Goal: Information Seeking & Learning: Check status

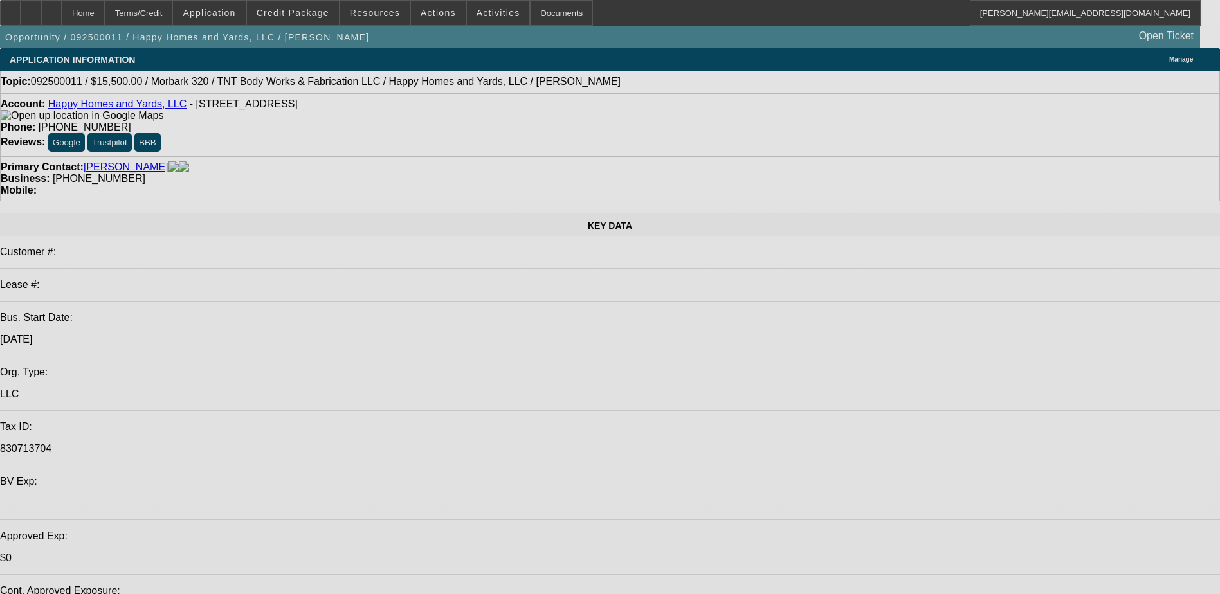
select select "0"
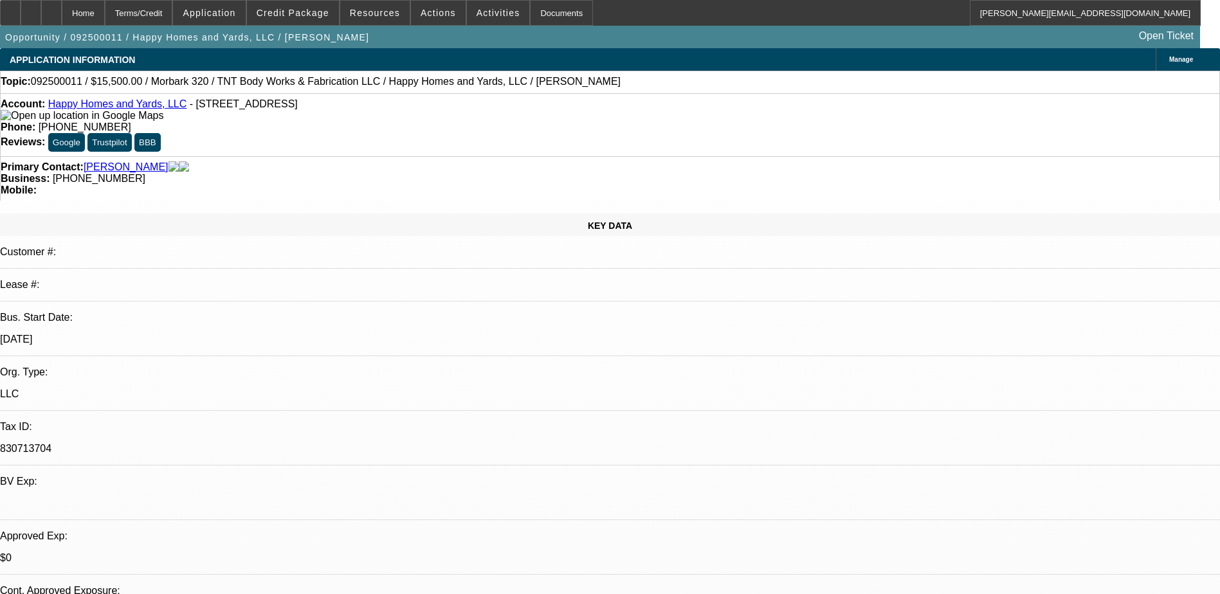
select select "0"
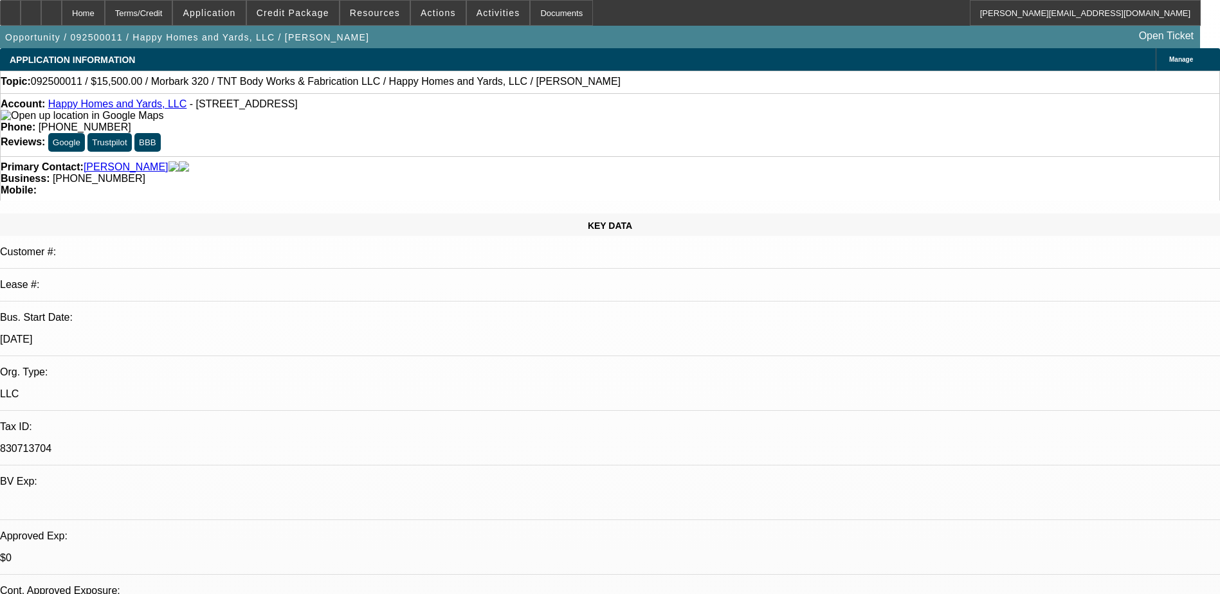
select select "0"
select select "2"
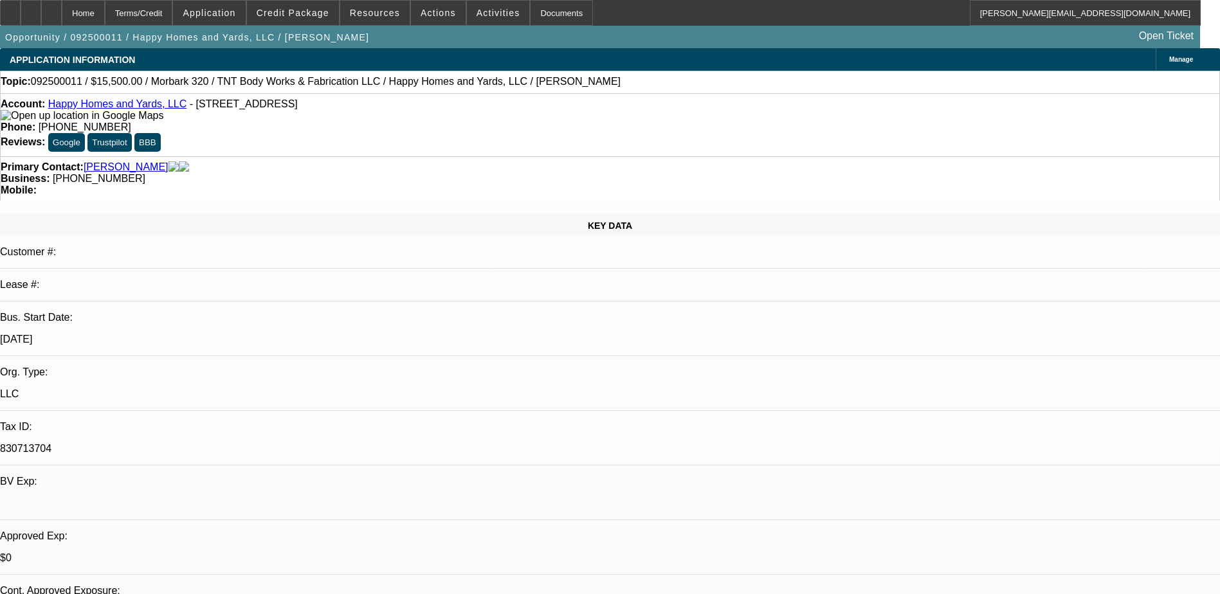
select select "0"
select select "1"
select select "2"
select select "6"
select select "1"
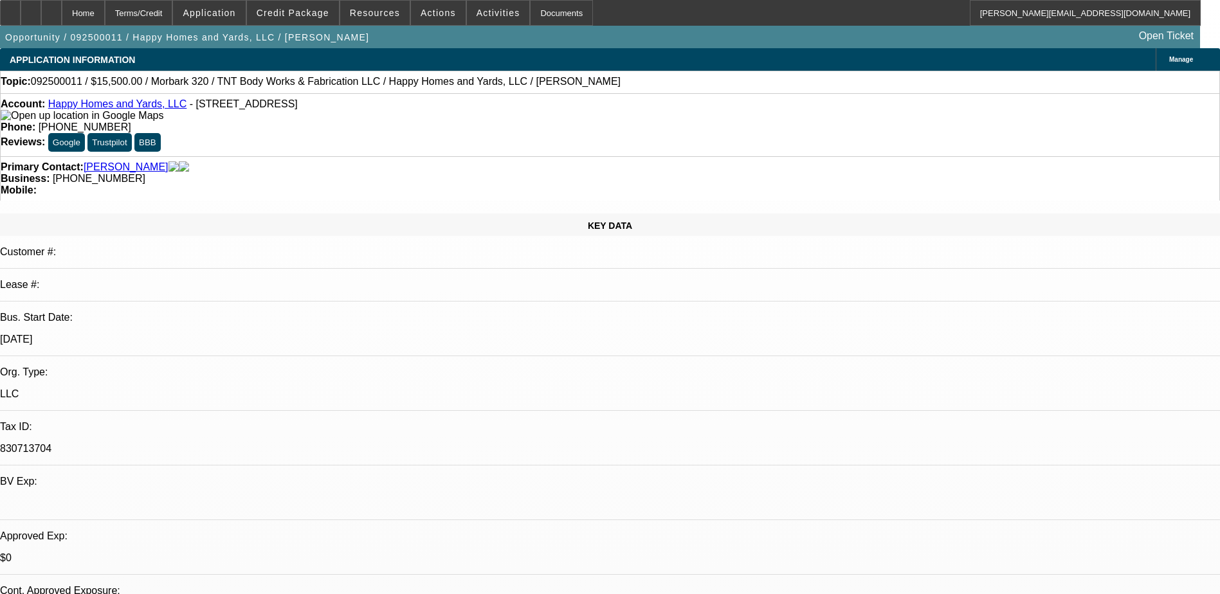
select select "1"
select select "6"
select select "1"
select select "6"
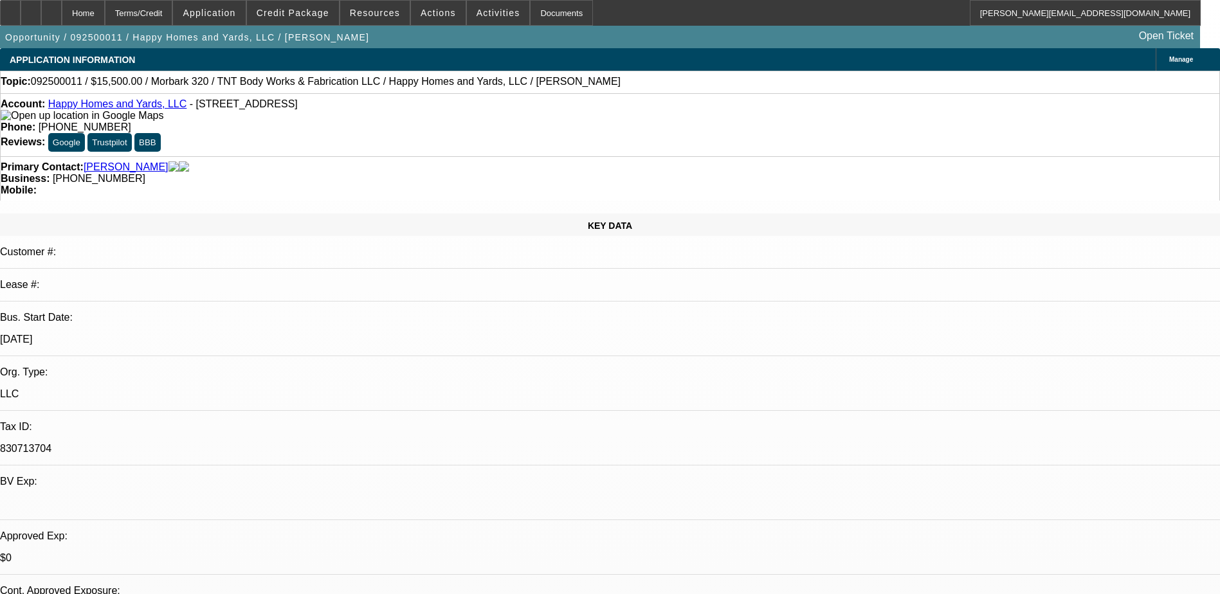
select select "1"
select select "2"
select select "6"
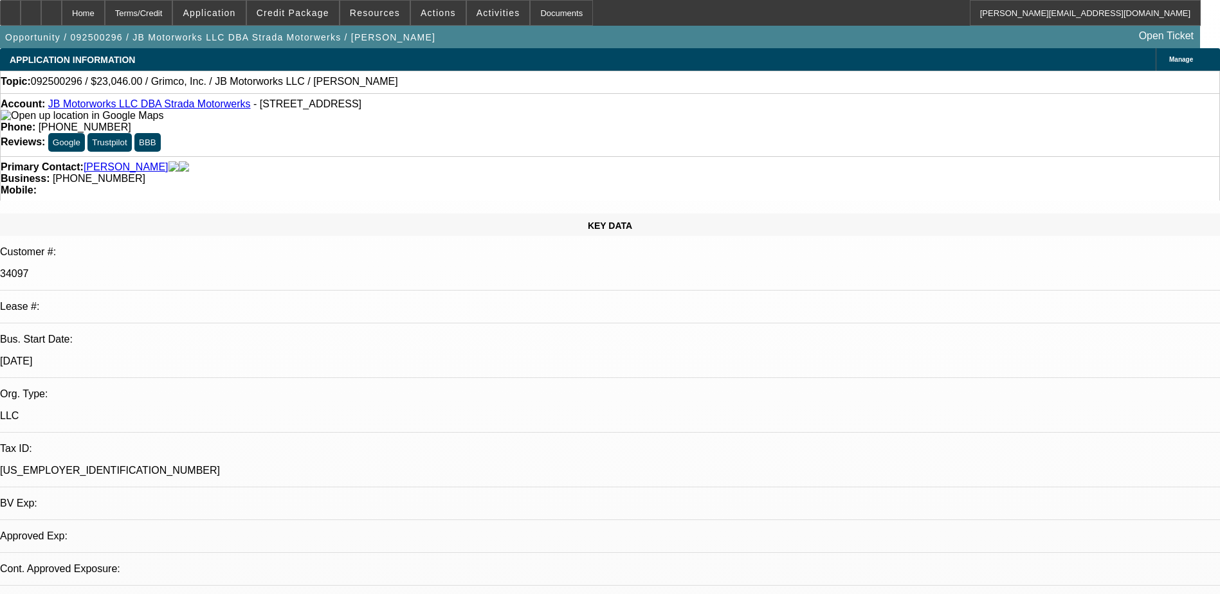
select select "0"
select select "2"
select select "0.1"
select select "4"
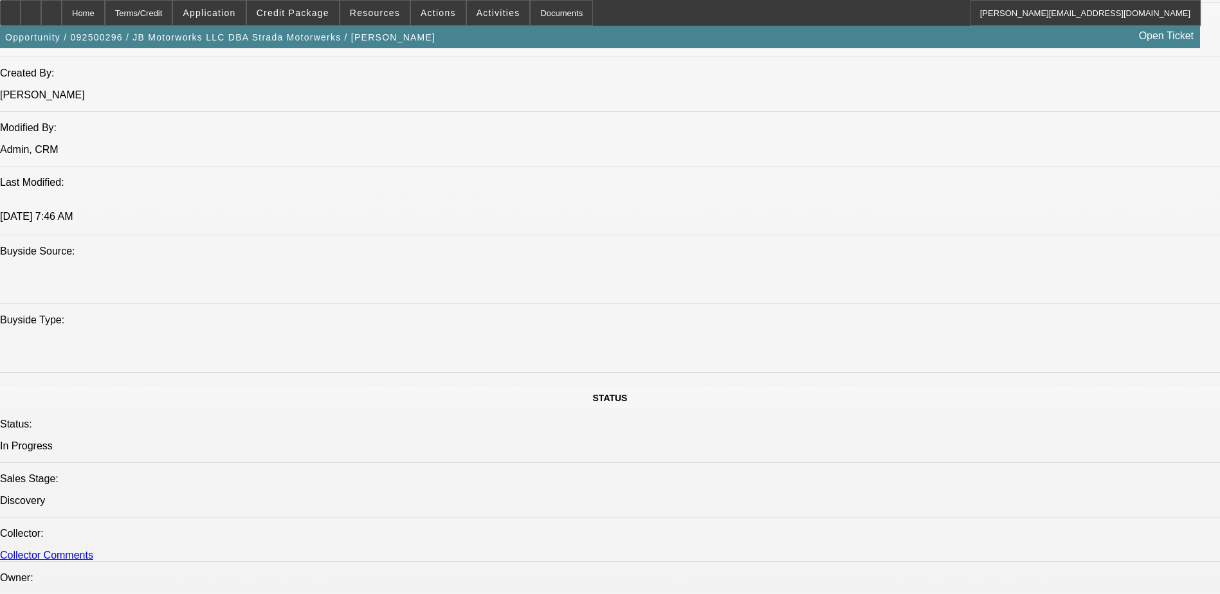
scroll to position [1029, 0]
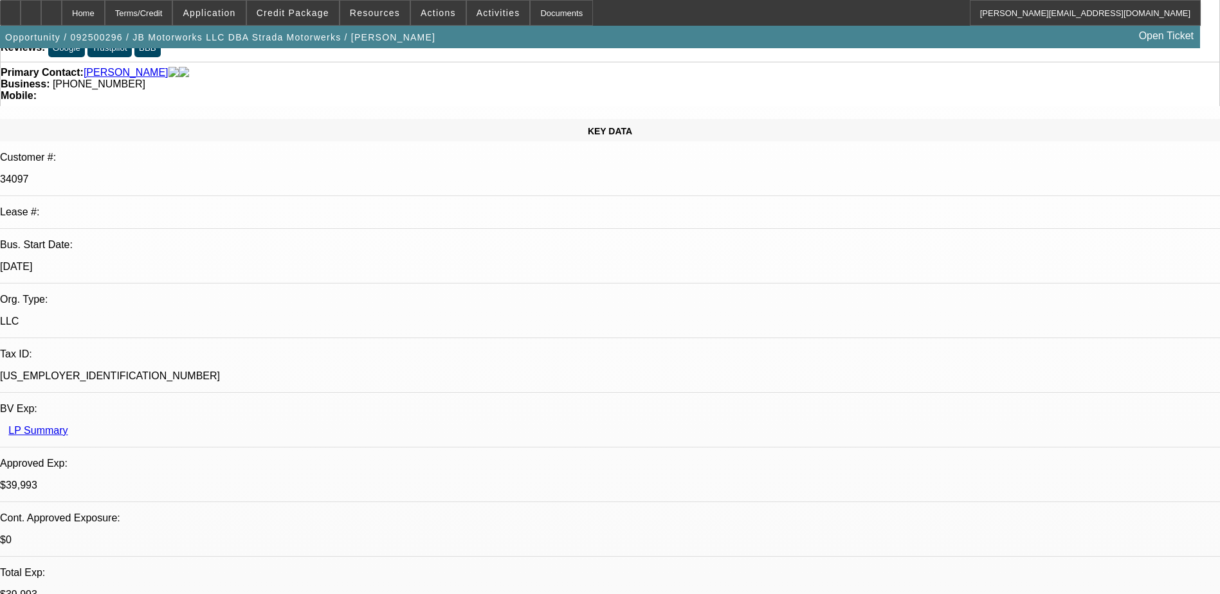
scroll to position [0, 0]
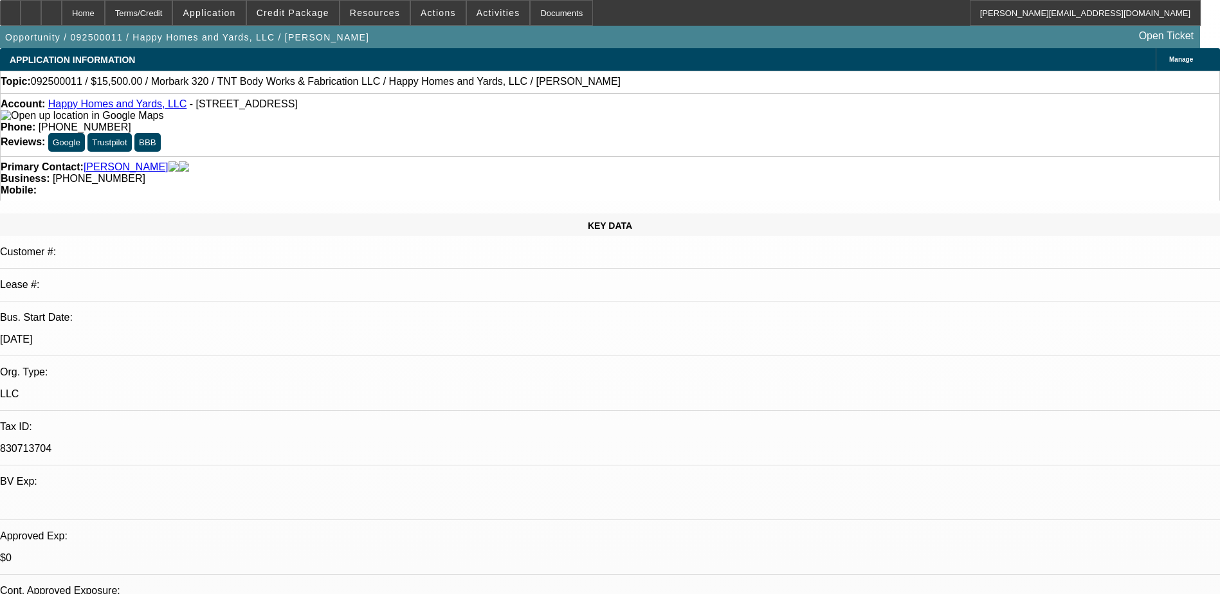
select select "0"
select select "2"
select select "0"
select select "6"
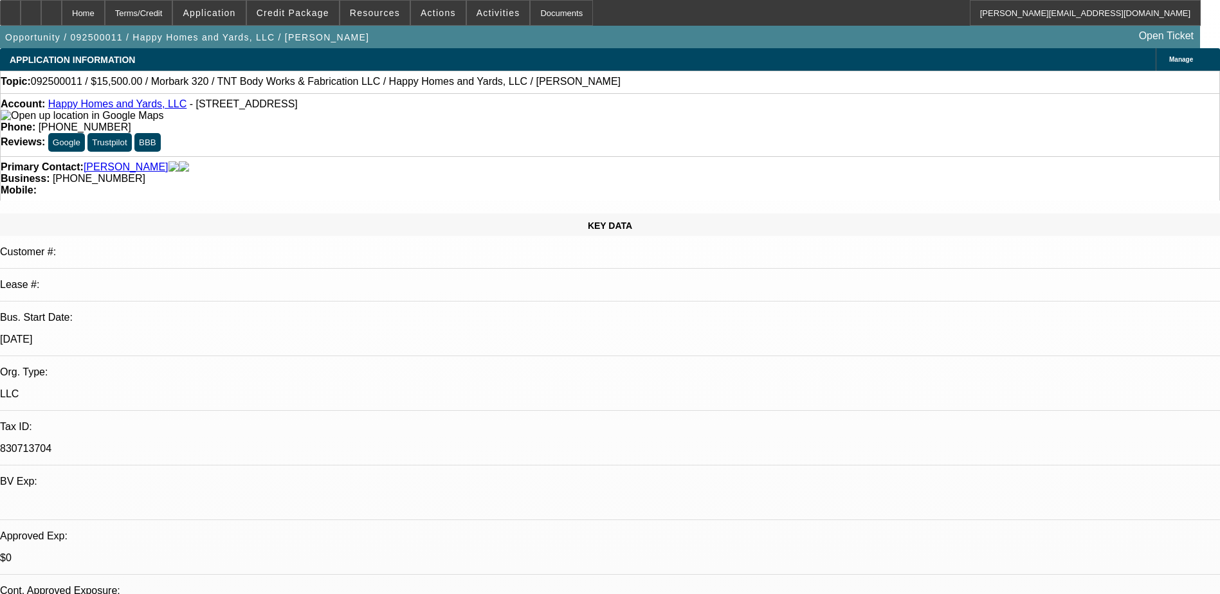
select select "0"
select select "6"
select select "0"
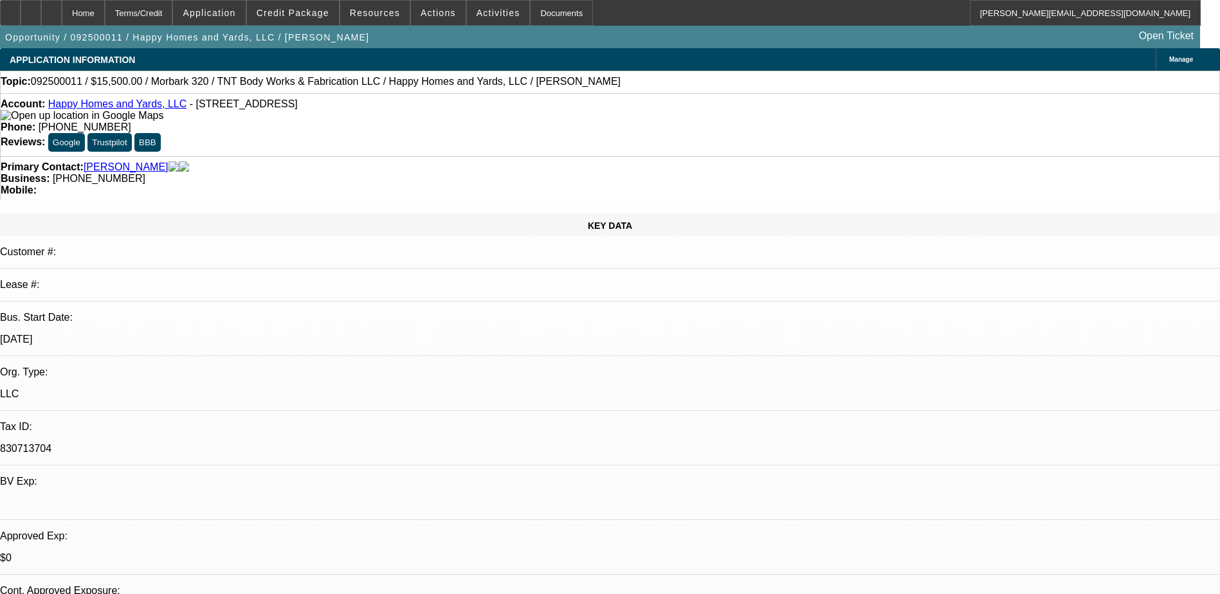
select select "0"
select select "6"
select select "0"
select select "2"
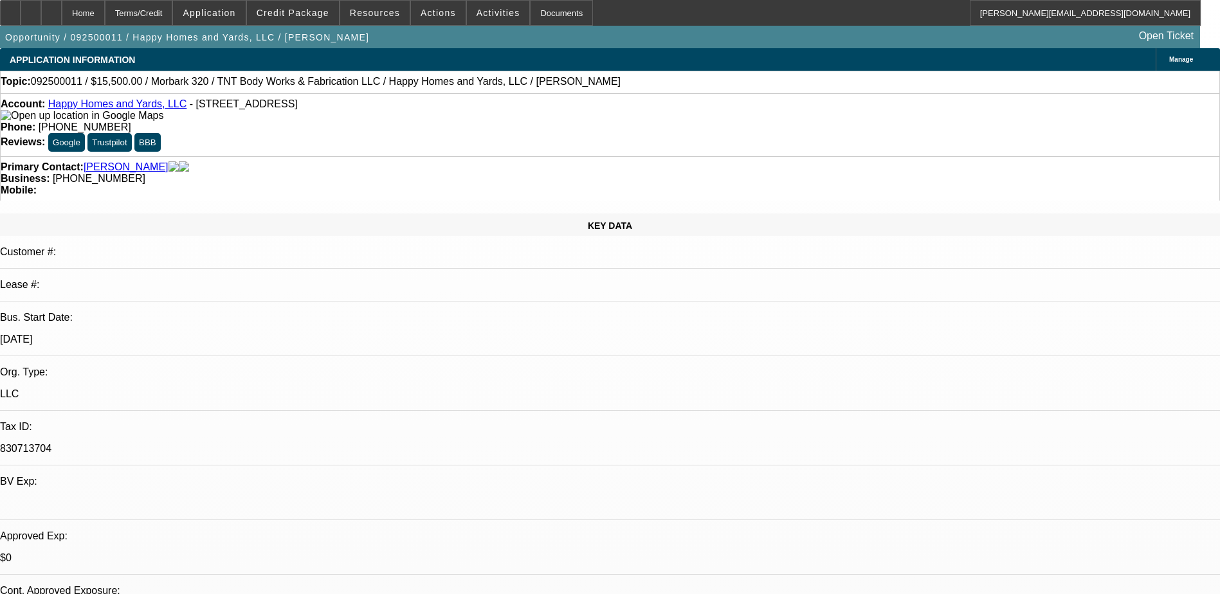
select select "2"
select select "0"
select select "6"
